Goal: Task Accomplishment & Management: Manage account settings

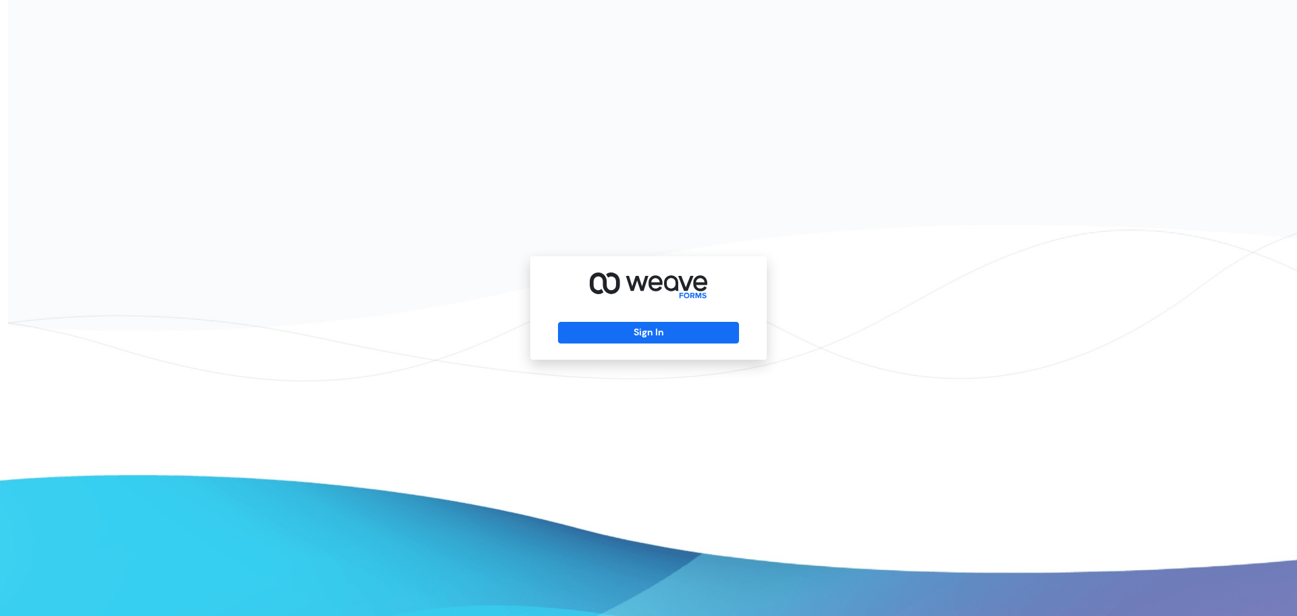
click at [633, 330] on button "Sign In" at bounding box center [648, 333] width 180 height 22
